Goal: Information Seeking & Learning: Learn about a topic

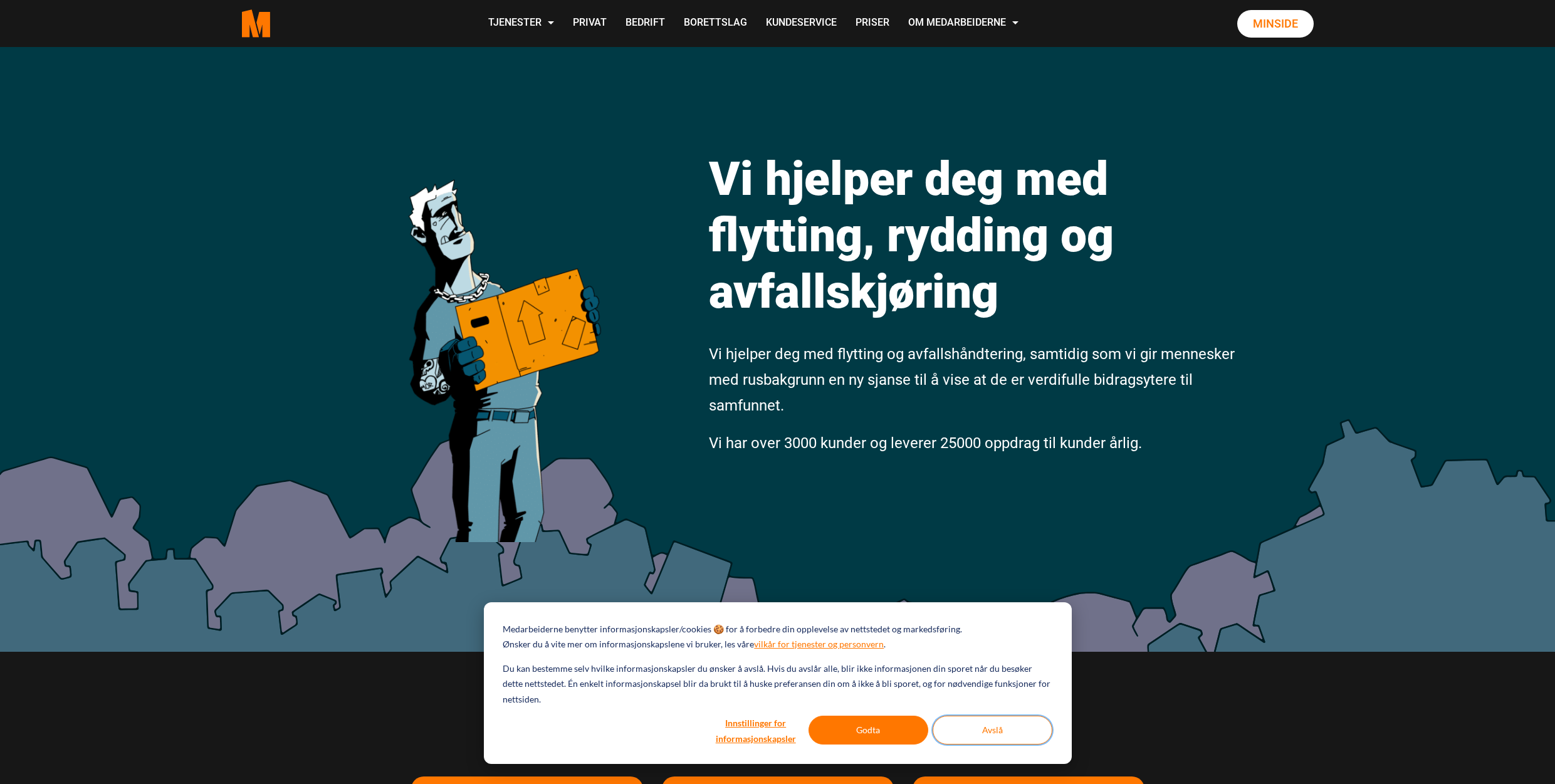
click at [1019, 738] on button "Avslå" at bounding box center [992, 730] width 119 height 29
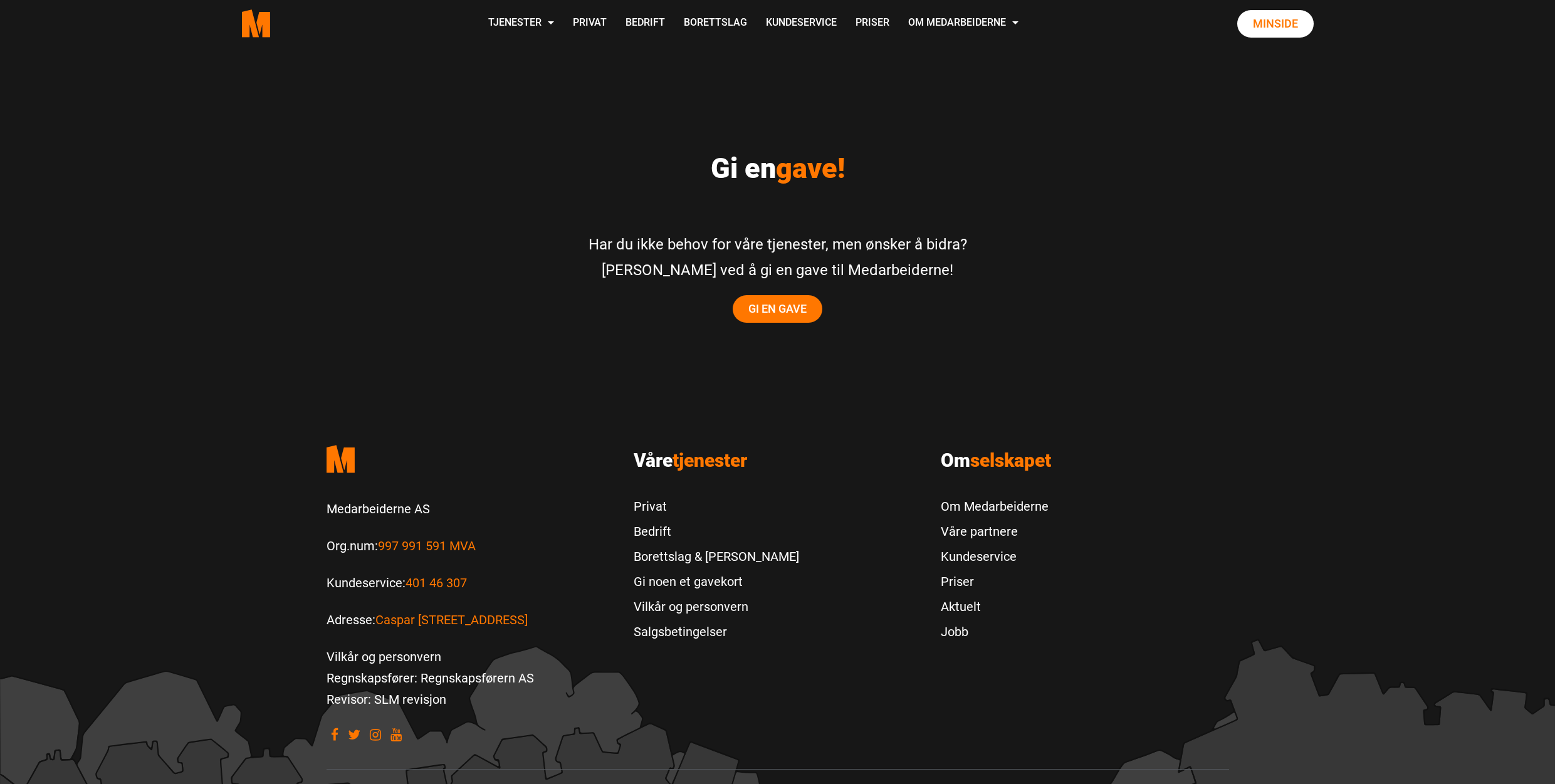
scroll to position [2471, 0]
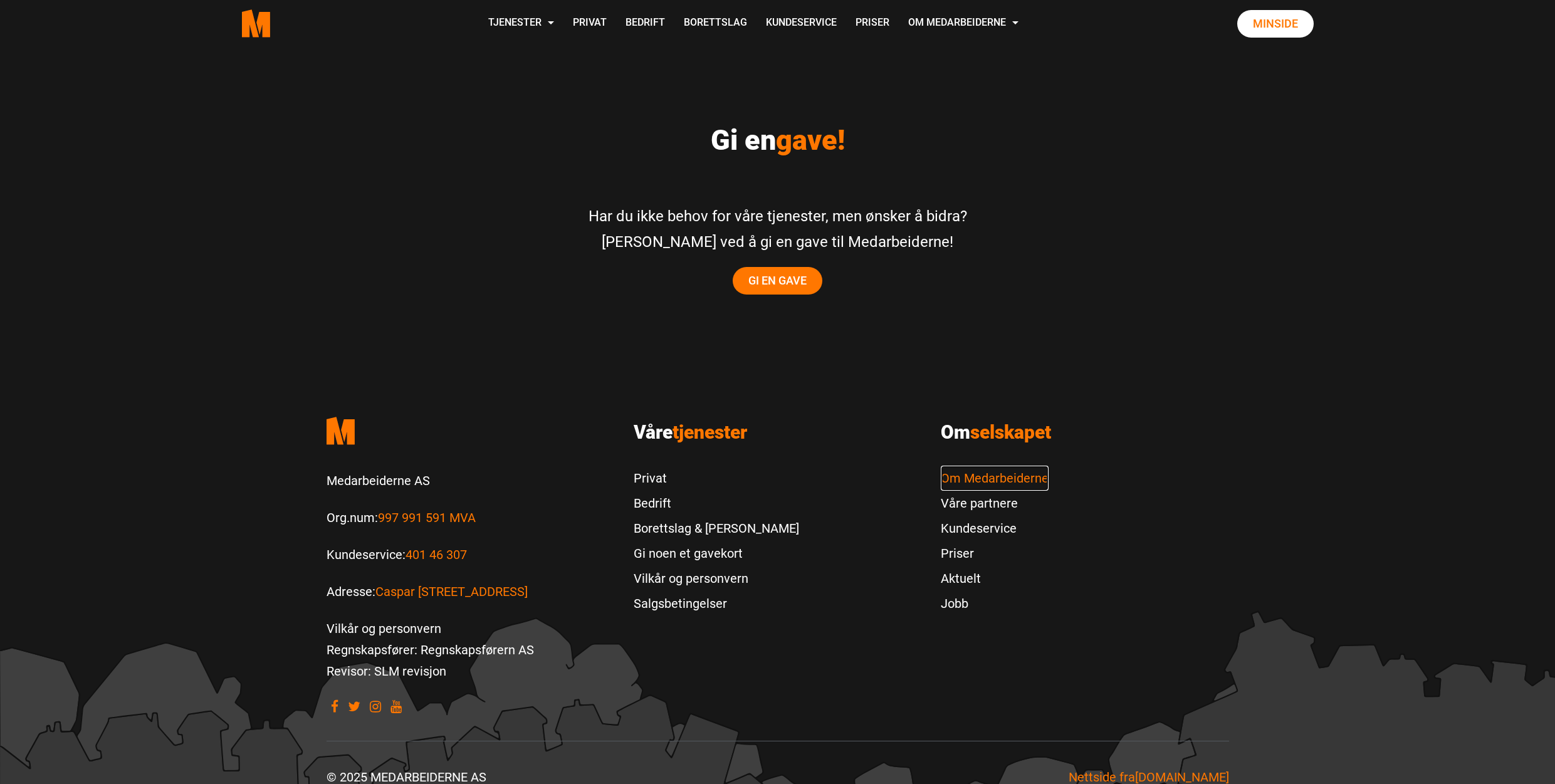
click at [1001, 466] on link "Om Medarbeiderne" at bounding box center [994, 478] width 108 height 25
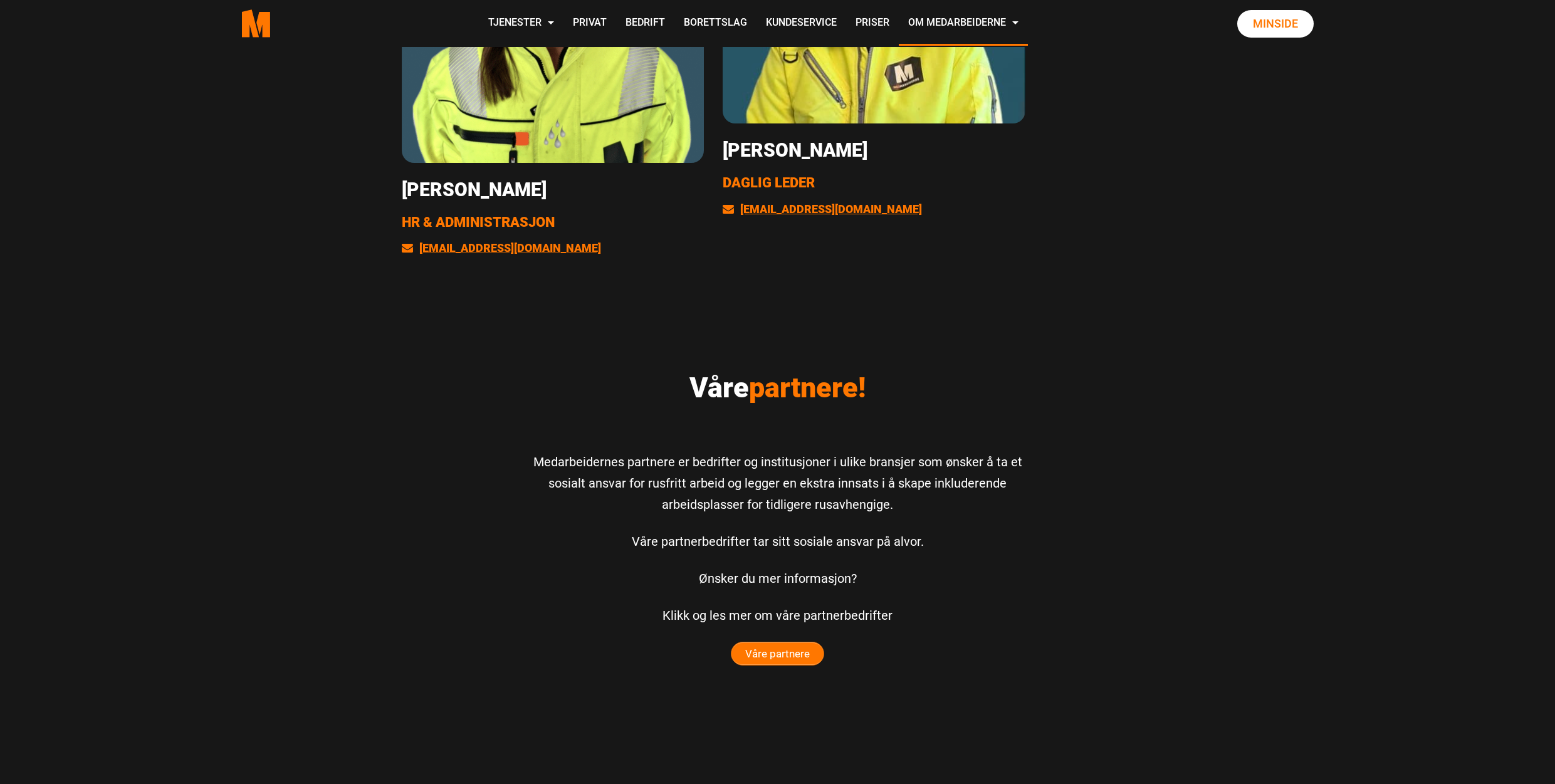
scroll to position [3113, 0]
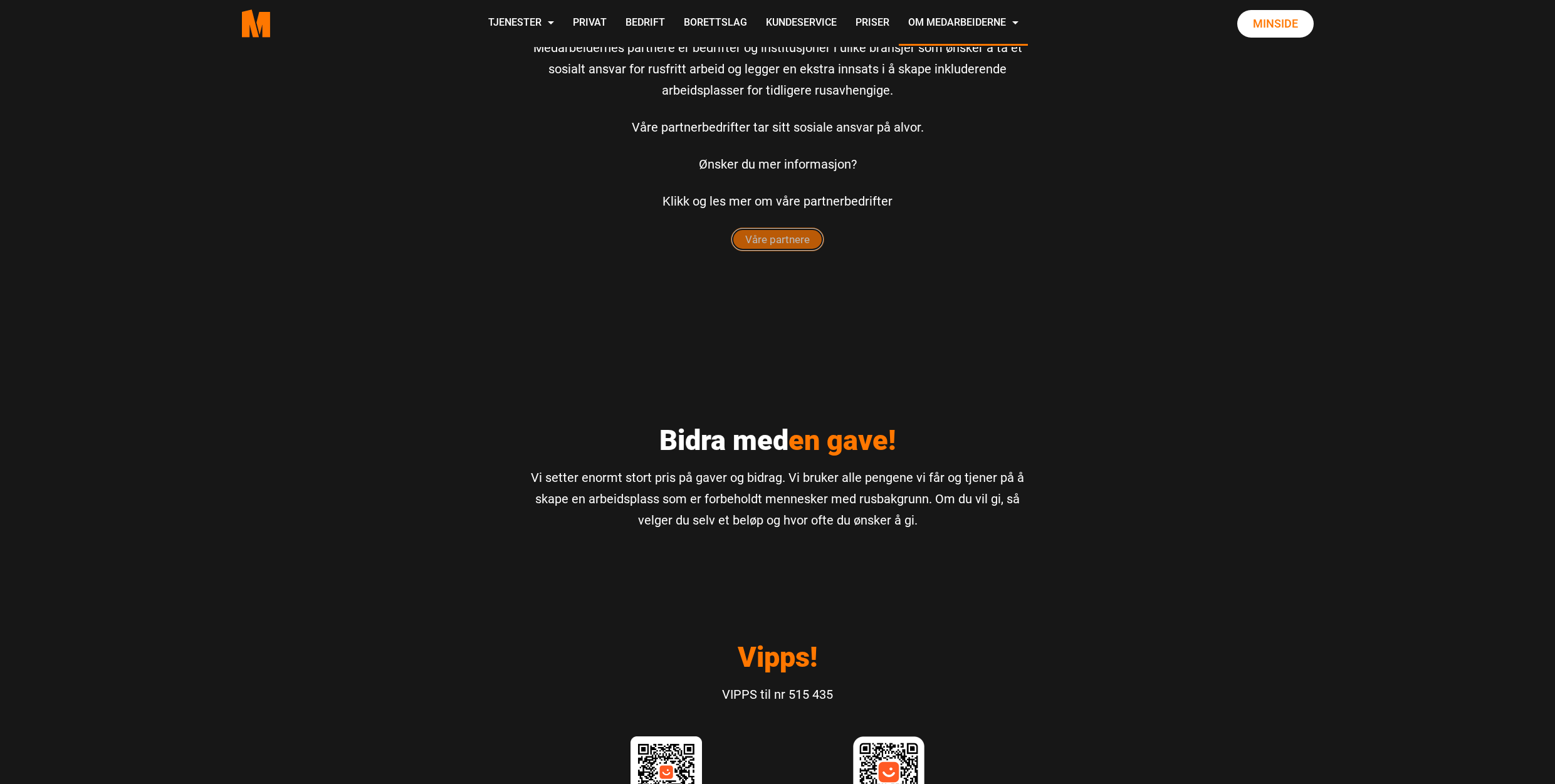
click at [777, 244] on span "Våre partnere" at bounding box center [778, 239] width 92 height 22
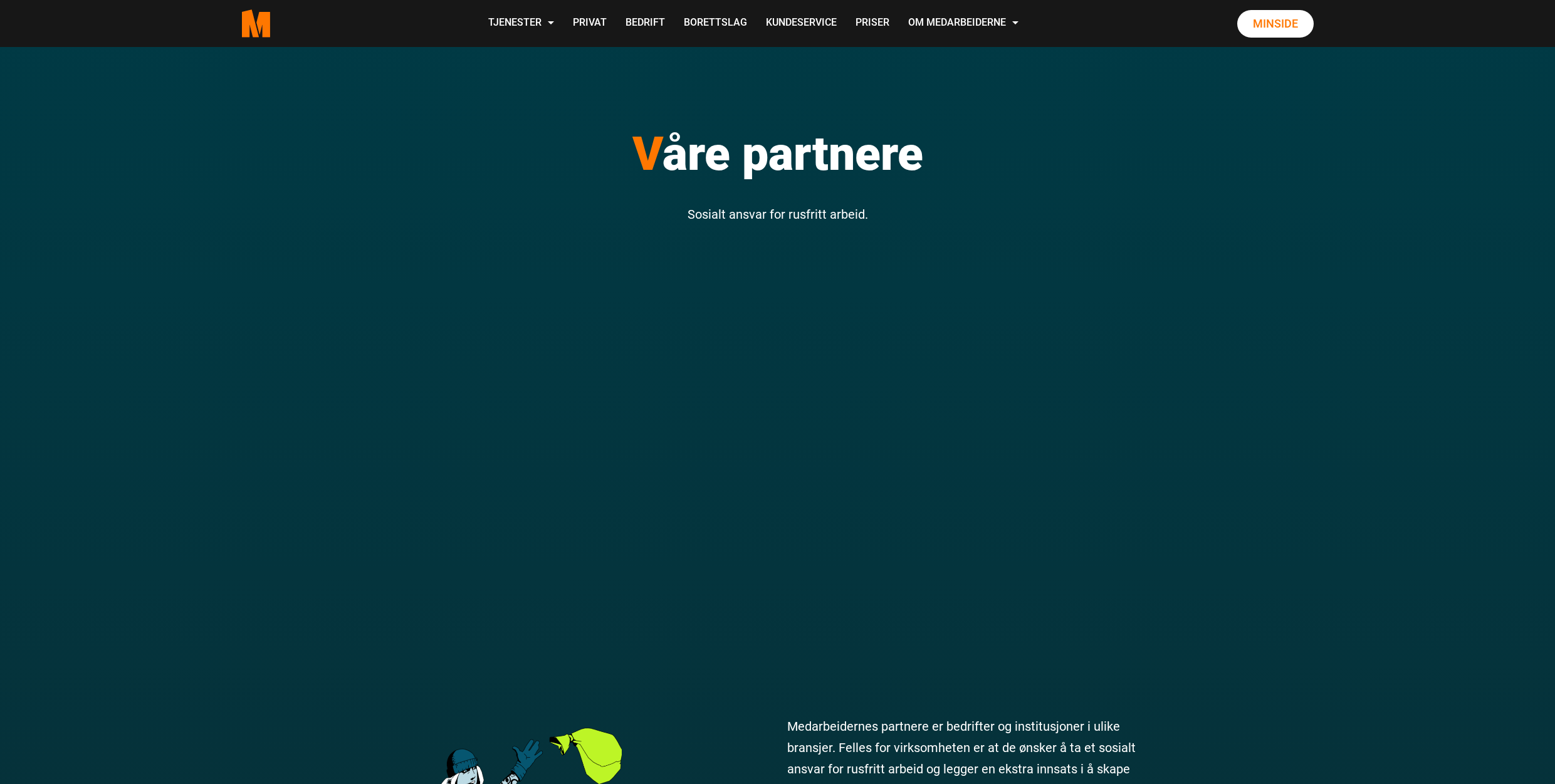
click at [582, 19] on link "Privat" at bounding box center [589, 24] width 52 height 45
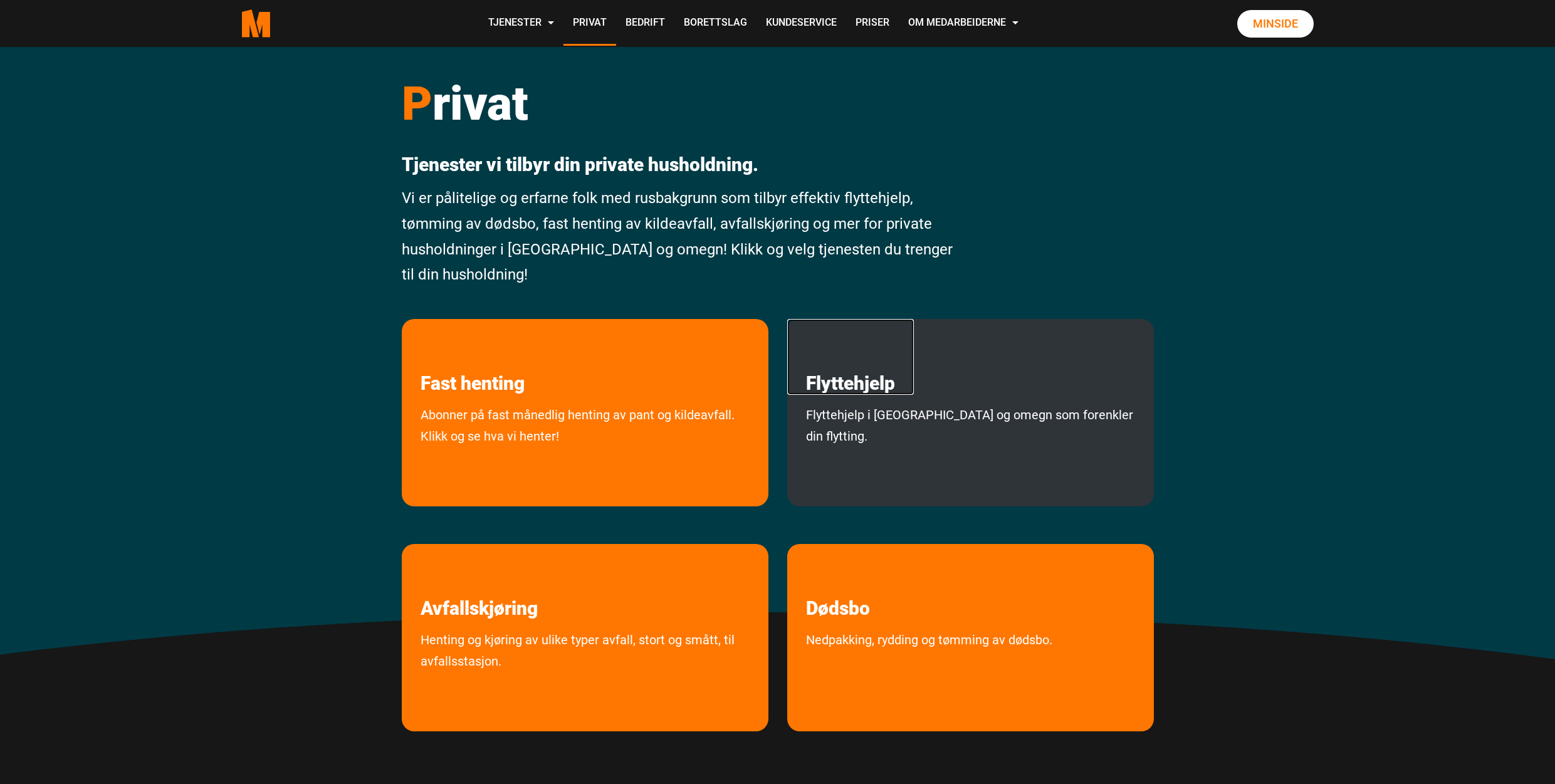
click at [849, 387] on link "Flyttehjelp" at bounding box center [850, 357] width 126 height 76
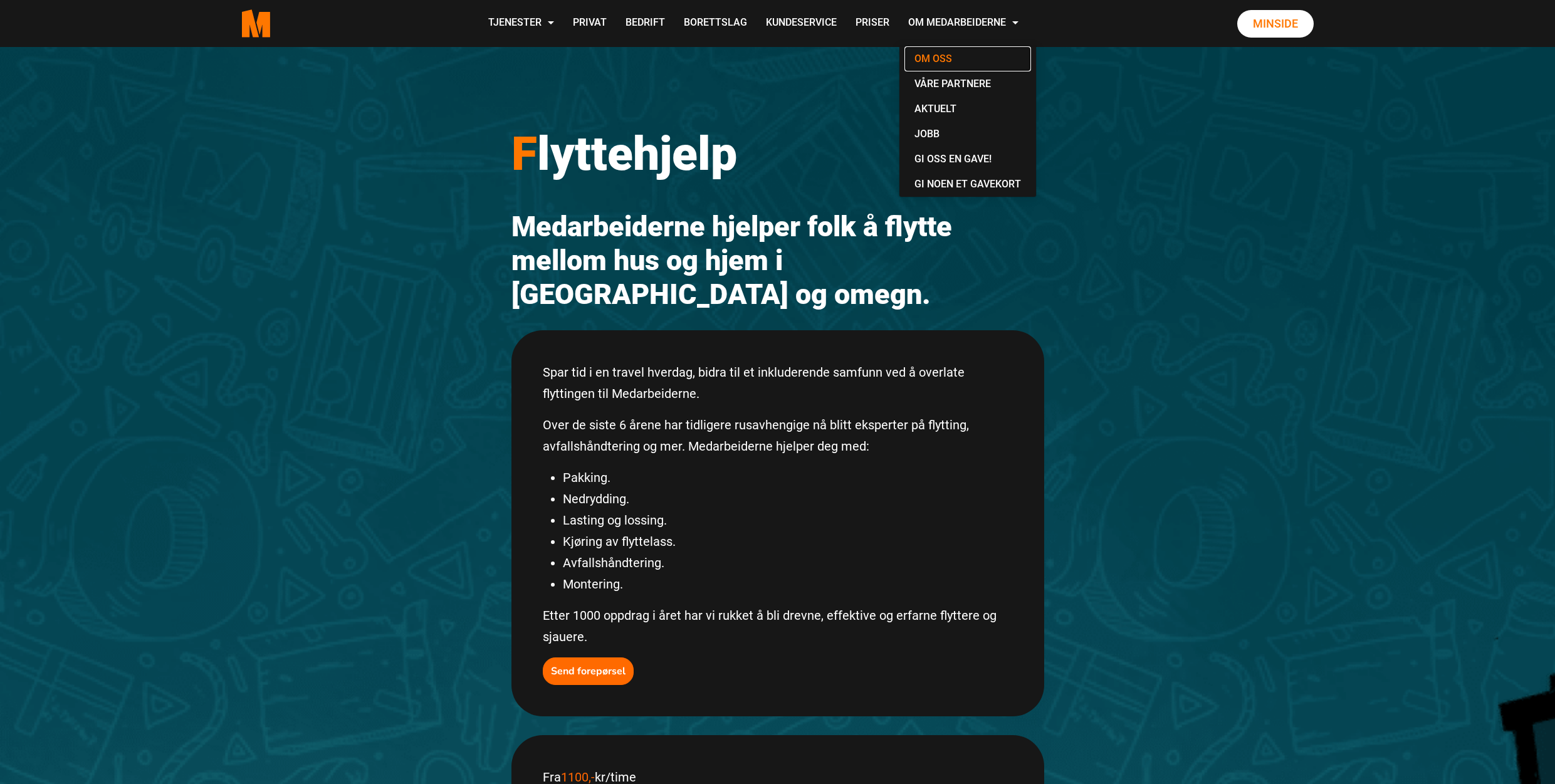
click at [943, 53] on link "Om oss" at bounding box center [967, 59] width 126 height 25
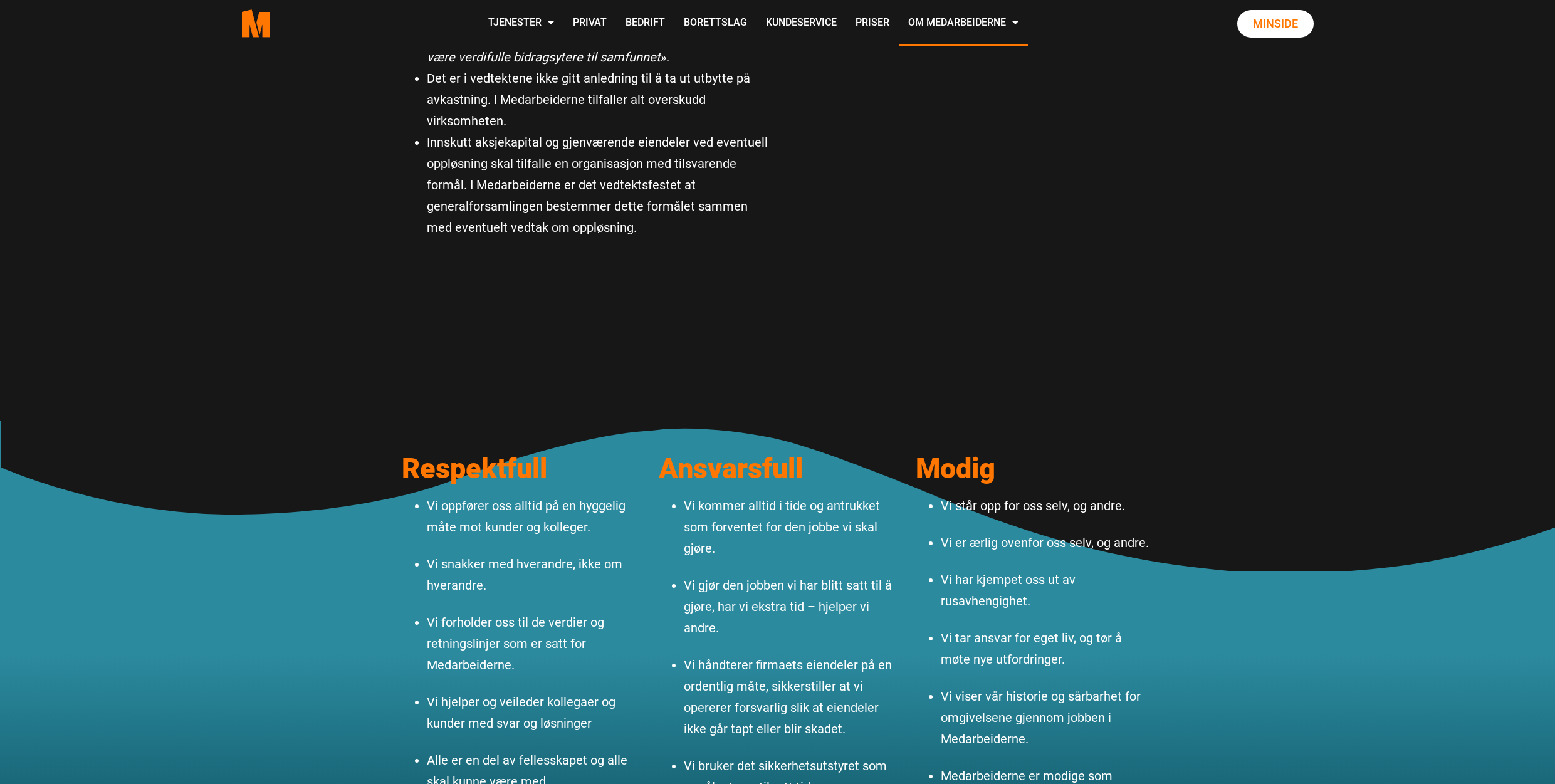
scroll to position [519, 0]
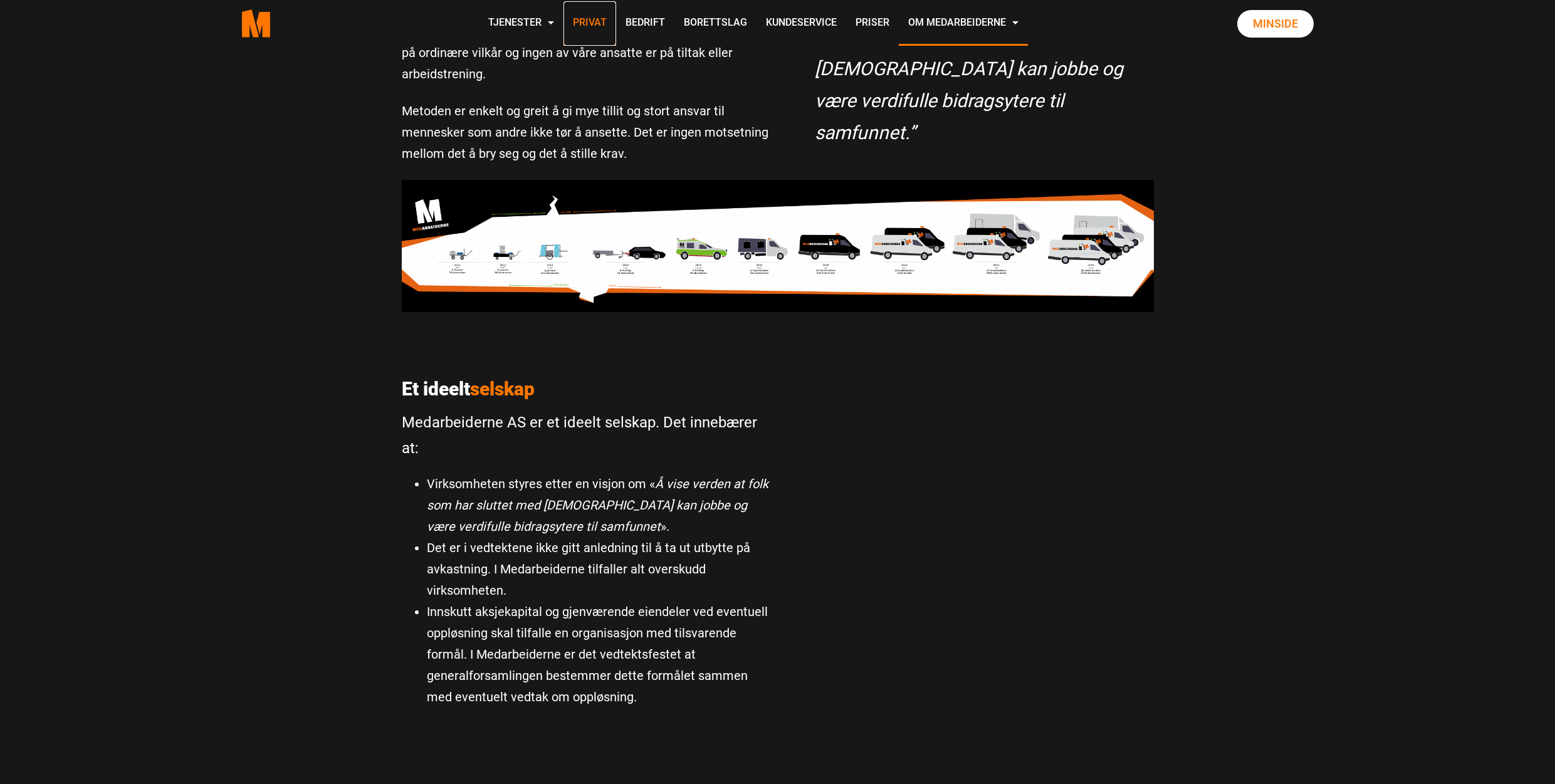
click at [593, 22] on link "Privat" at bounding box center [589, 24] width 52 height 45
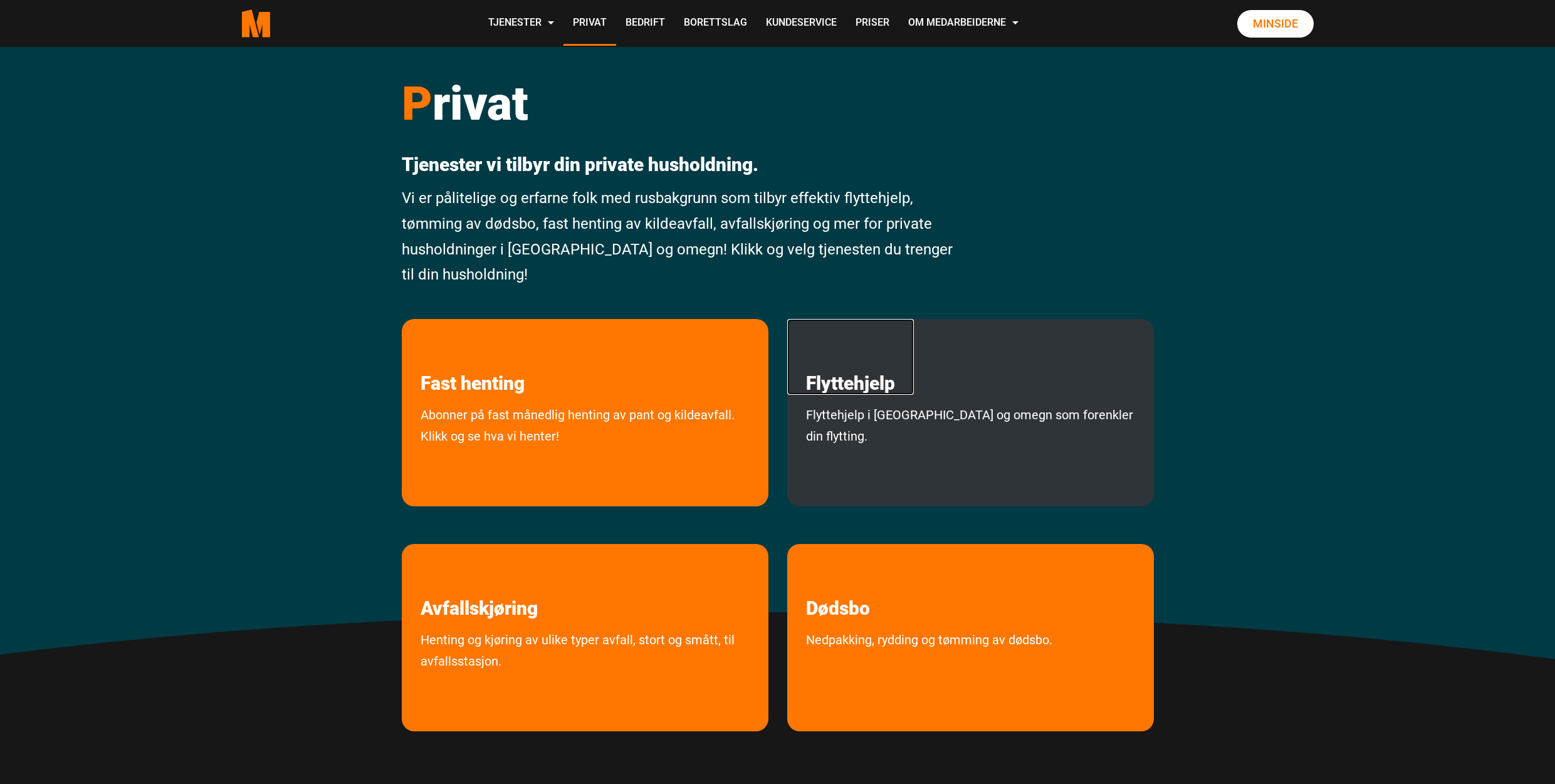
click at [852, 385] on link "Flyttehjelp" at bounding box center [850, 357] width 126 height 76
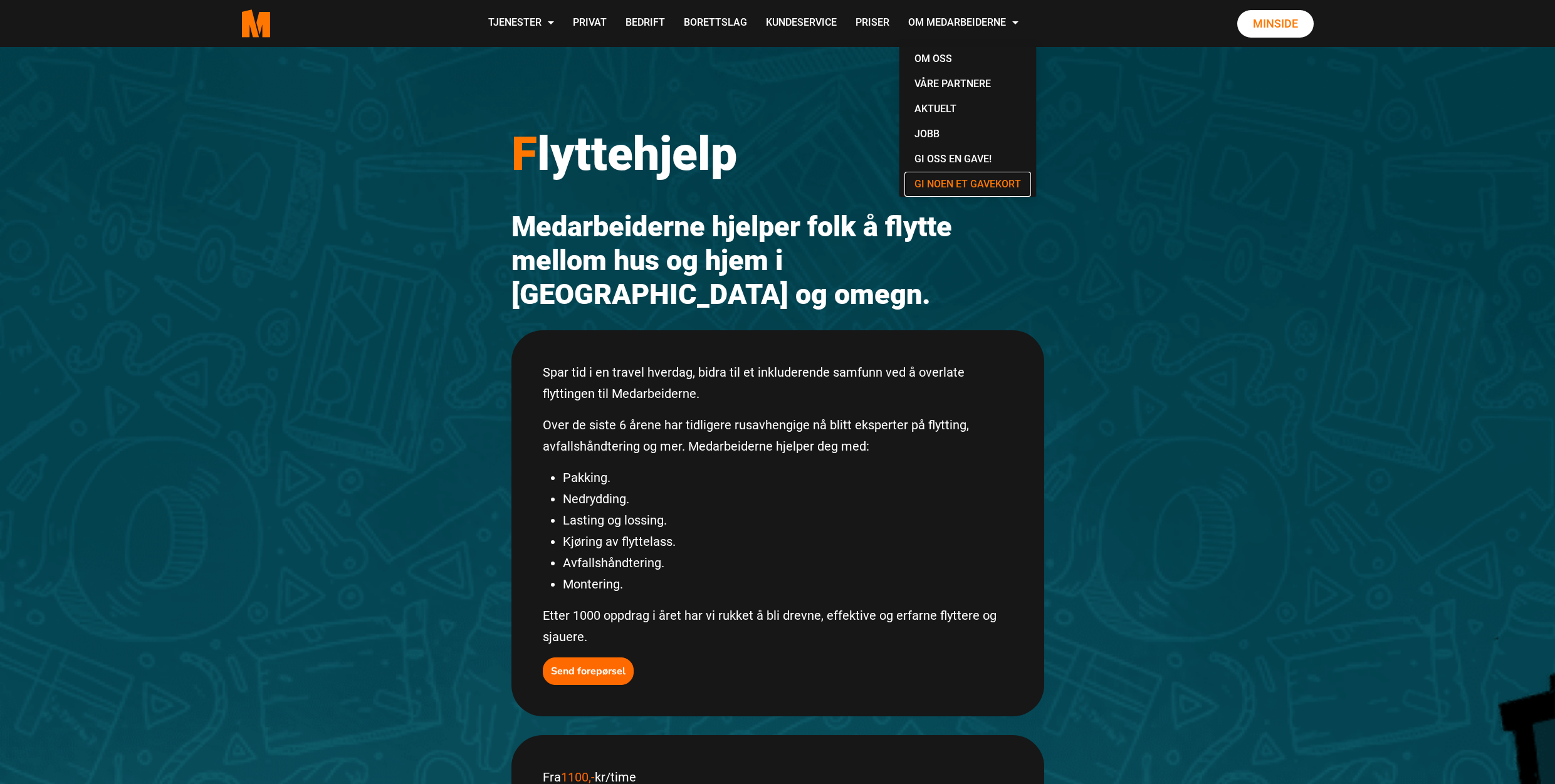
click at [1006, 183] on link "Gi noen et gavekort" at bounding box center [967, 184] width 126 height 25
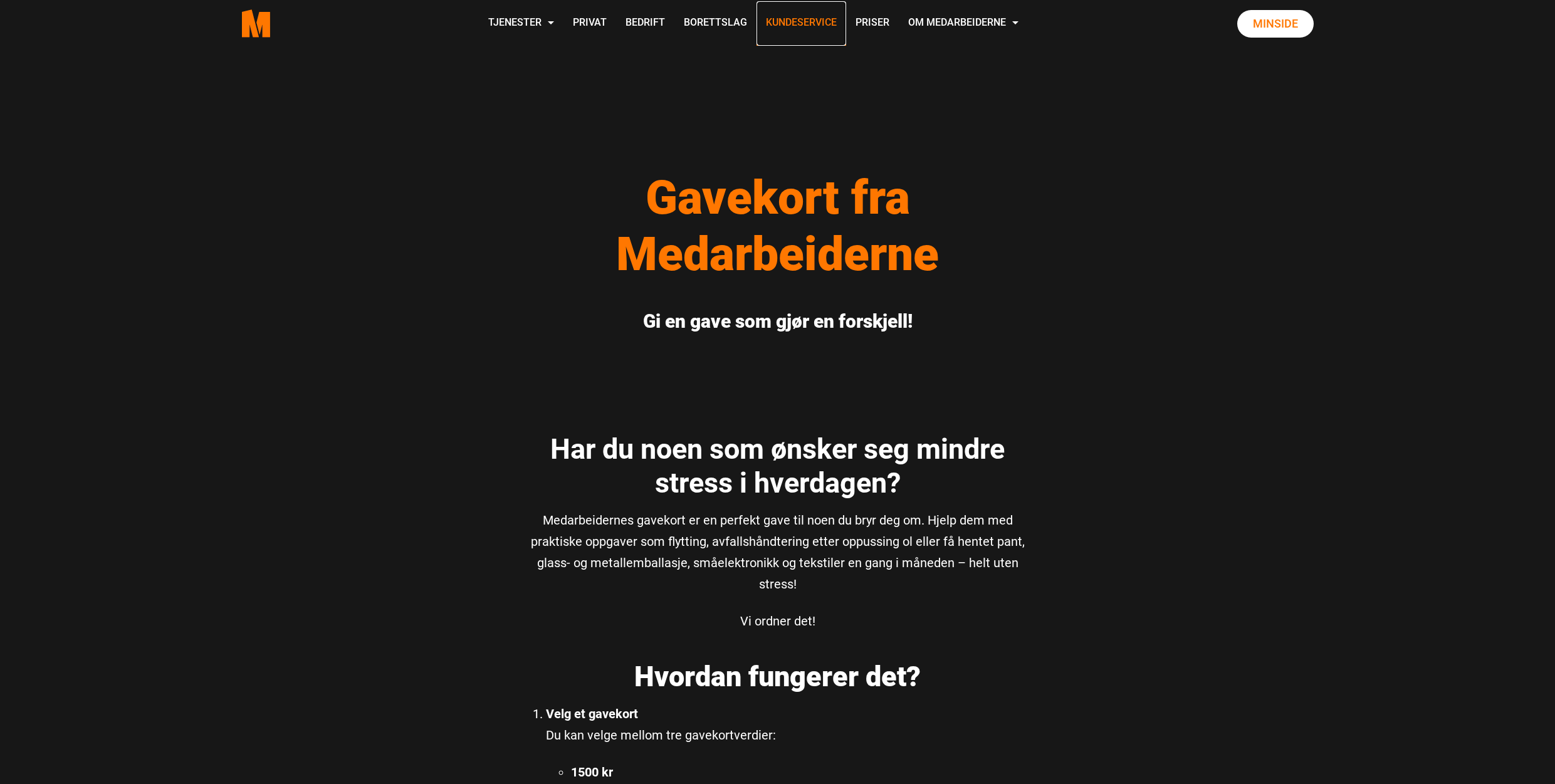
click at [808, 22] on link "Kundeservice" at bounding box center [802, 24] width 89 height 45
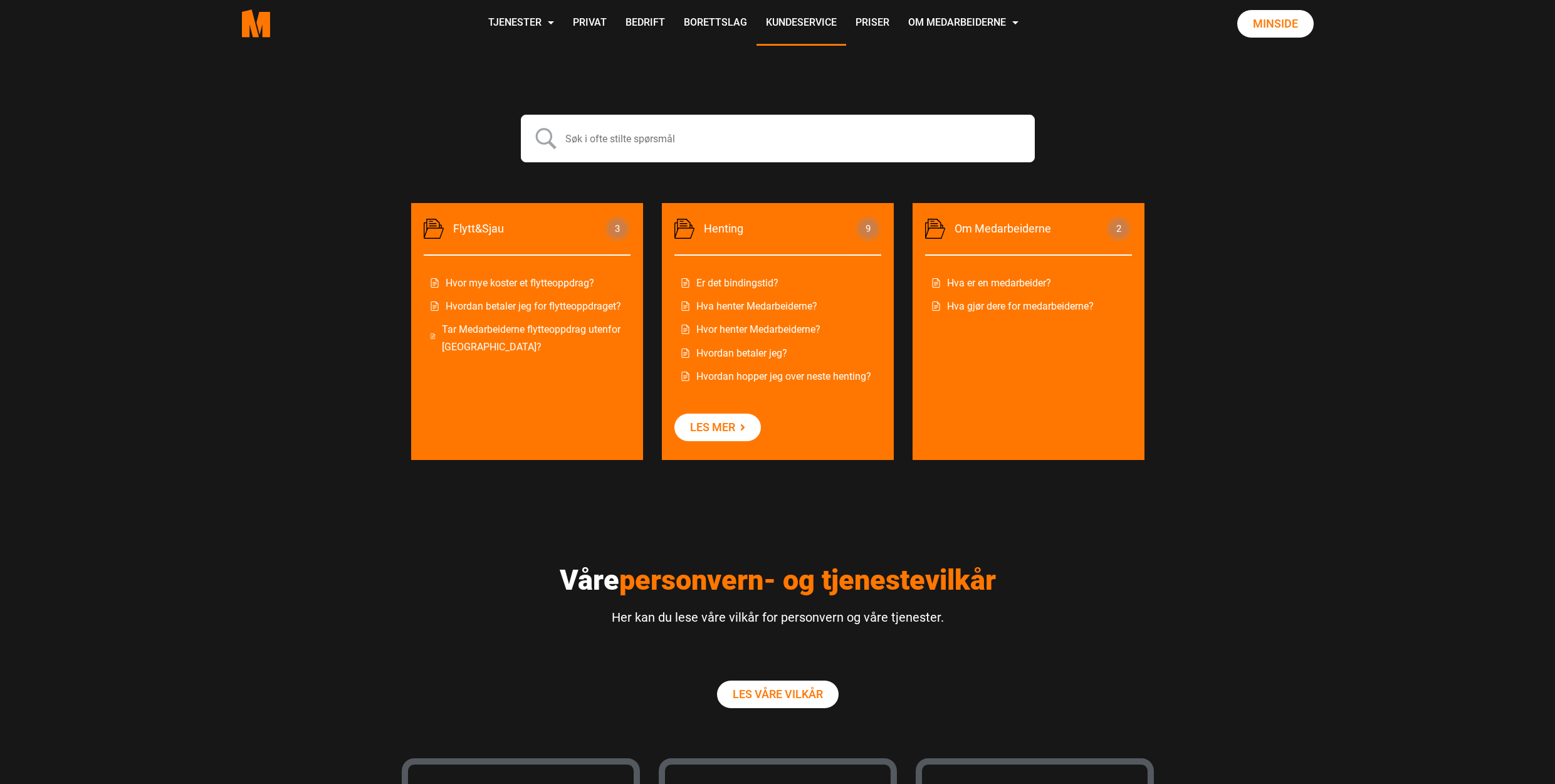
scroll to position [522, 0]
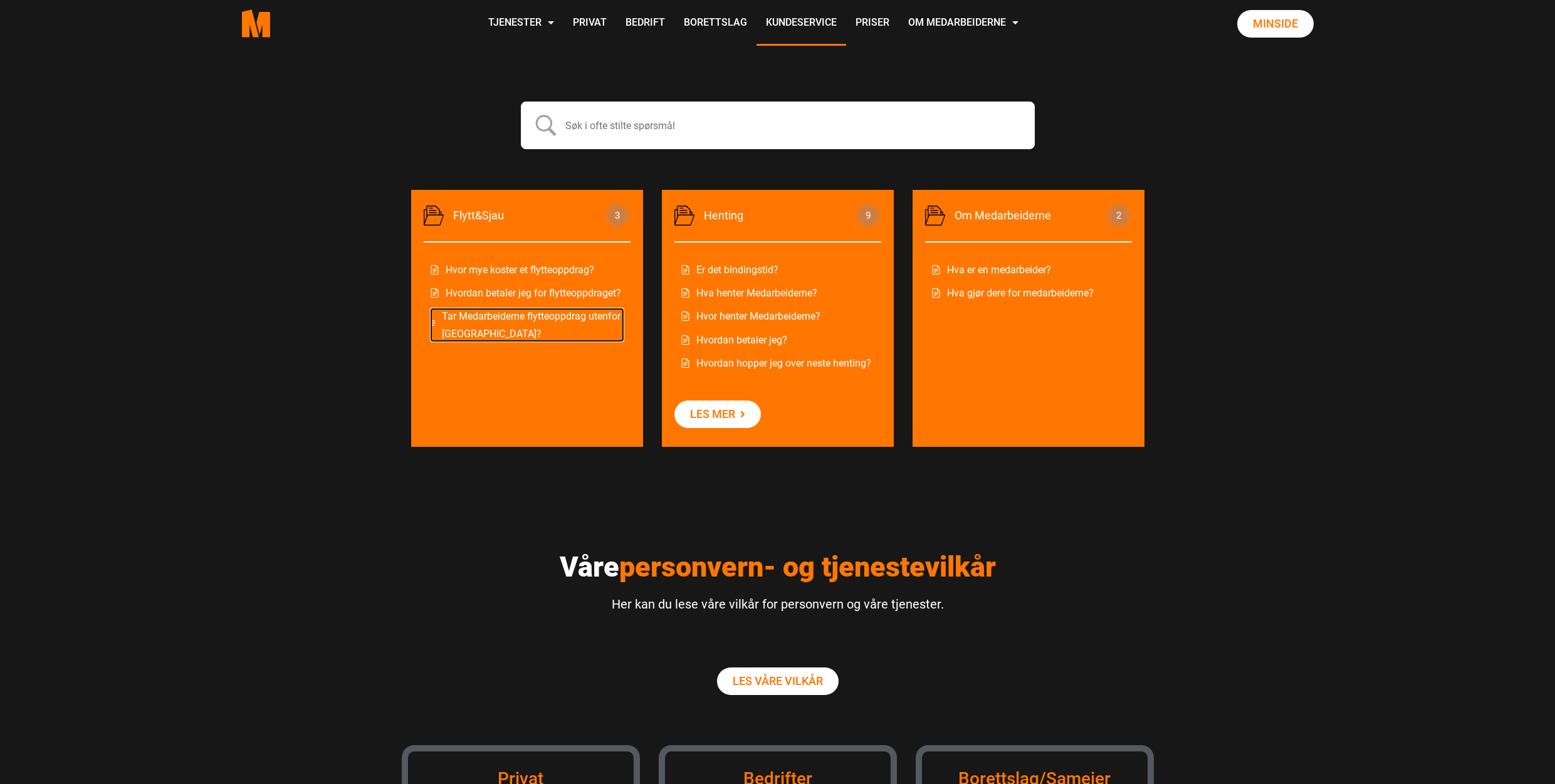
click at [513, 318] on link "Tar Medarbeiderne flytteoppdrag utenfor Oslo?" at bounding box center [527, 325] width 194 height 34
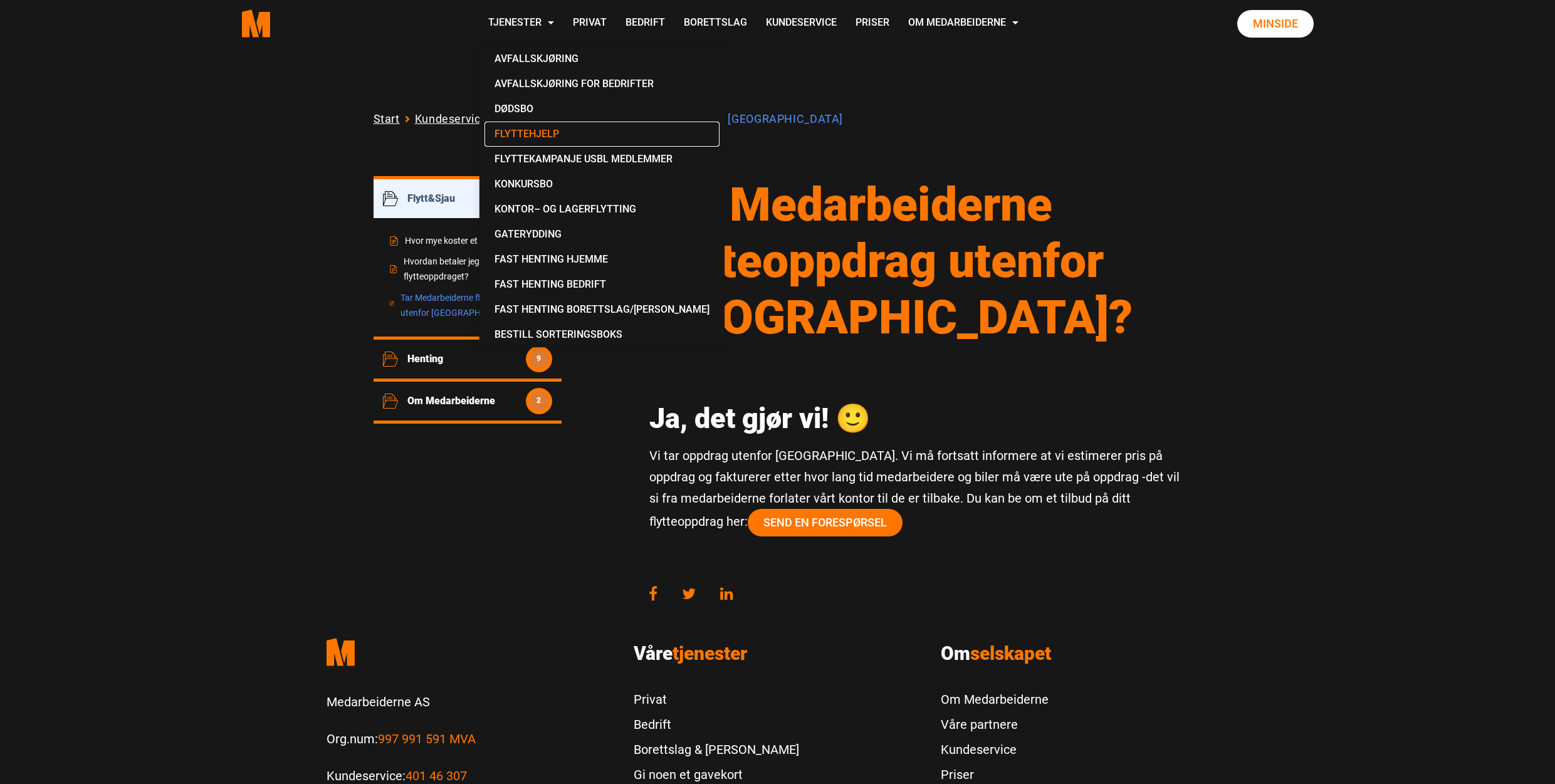
click at [538, 133] on link "Flyttehjelp" at bounding box center [602, 134] width 235 height 25
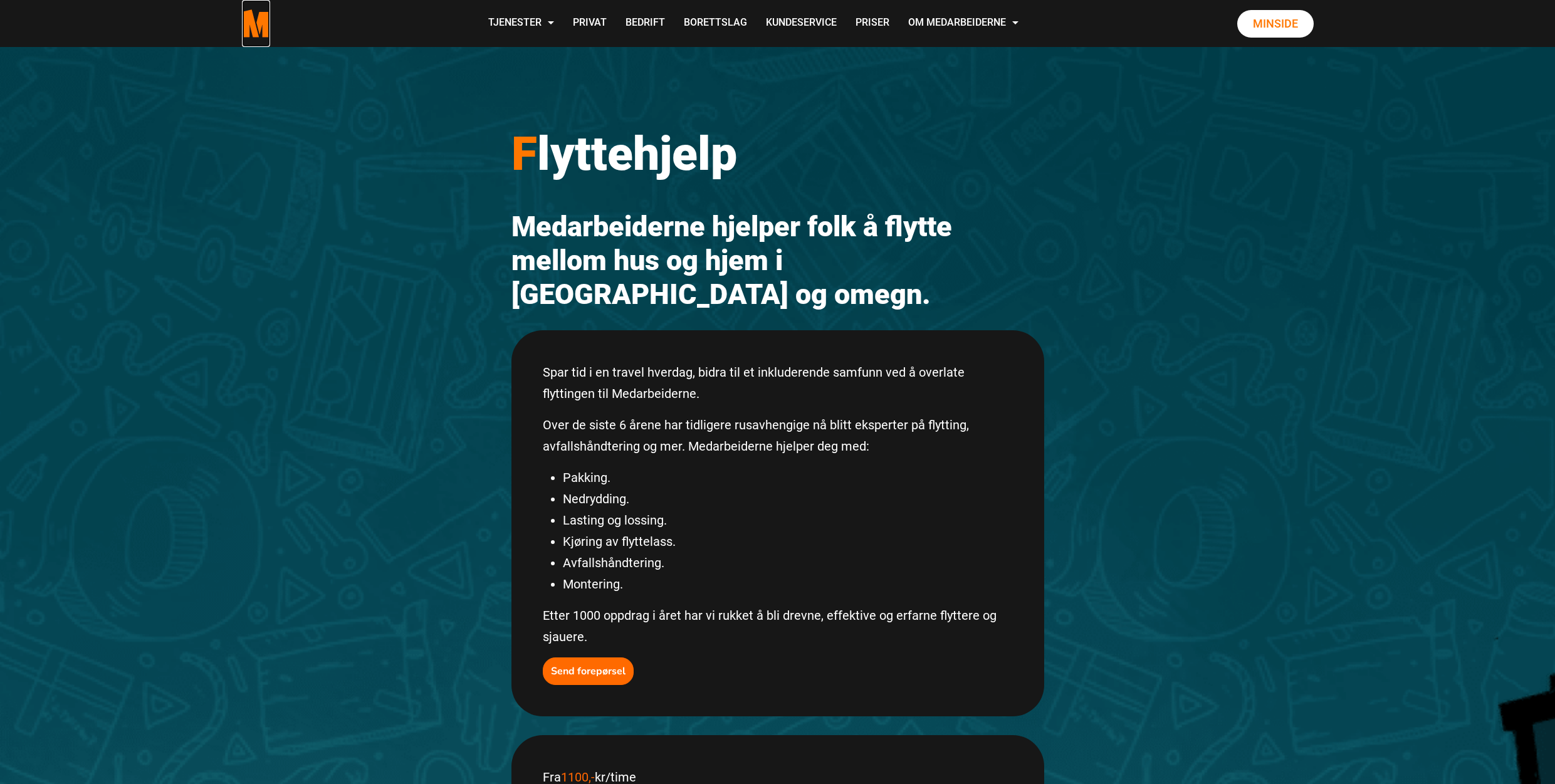
click at [253, 27] on polygon "Medarbeiderne start page" at bounding box center [250, 23] width 17 height 28
